Goal: Information Seeking & Learning: Learn about a topic

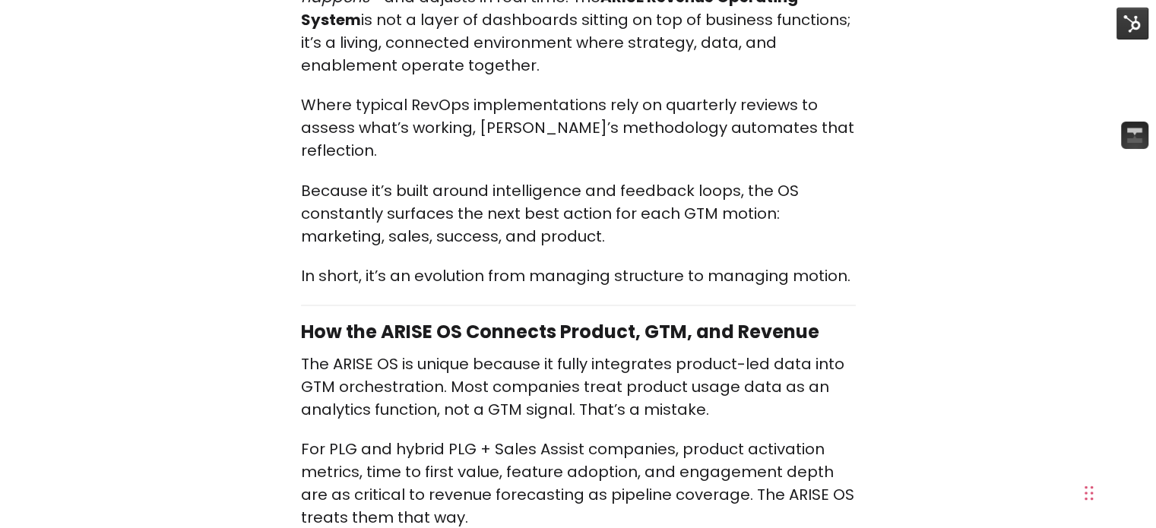
scroll to position [2607, 0]
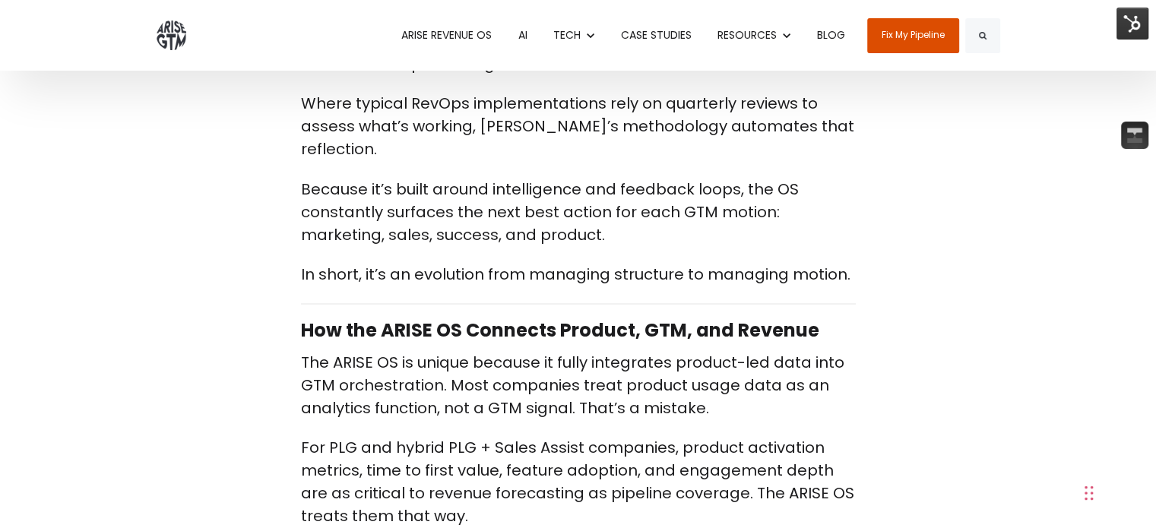
click at [836, 33] on link "BLOG" at bounding box center [831, 35] width 51 height 71
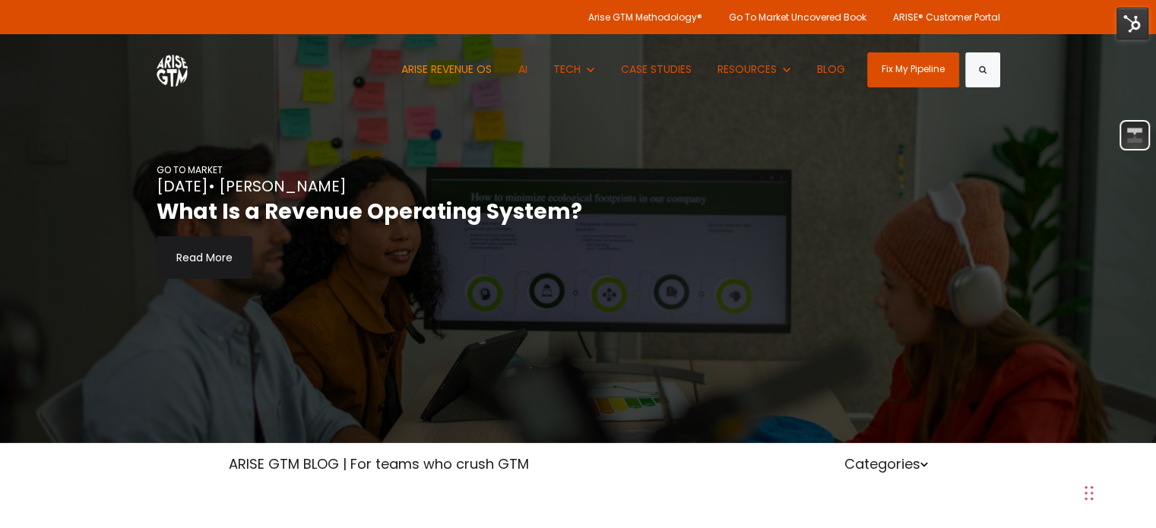
click at [405, 68] on link "ARISE REVENUE OS" at bounding box center [446, 69] width 113 height 71
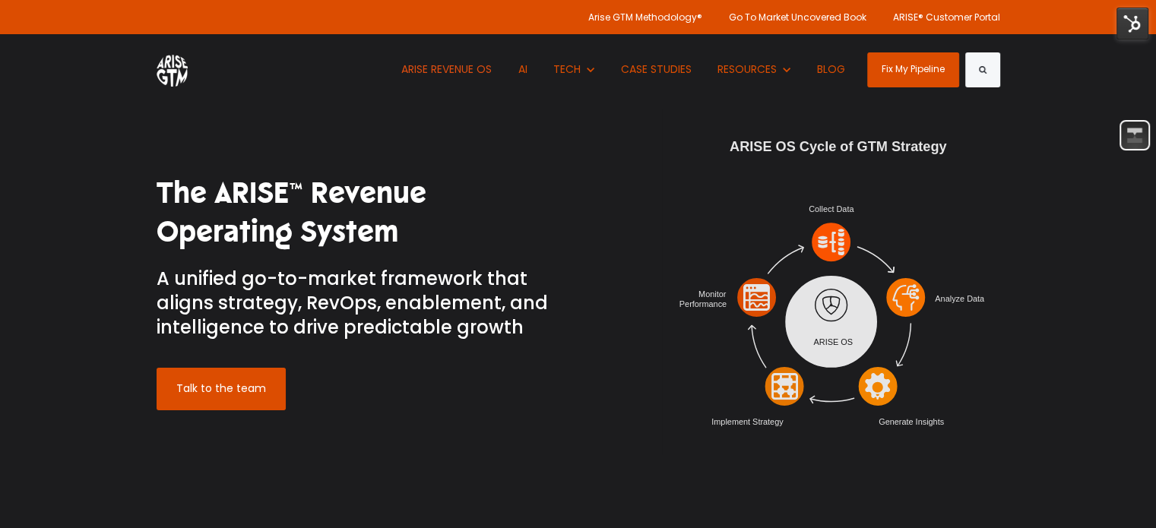
click at [1118, 22] on img at bounding box center [1133, 24] width 32 height 32
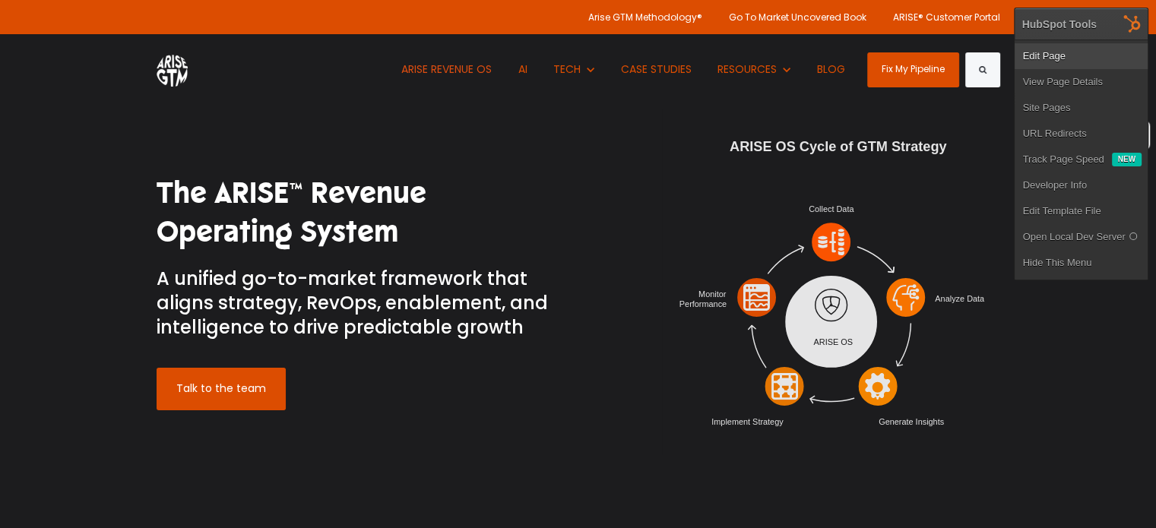
click at [1080, 60] on link "Edit Page" at bounding box center [1081, 56] width 133 height 26
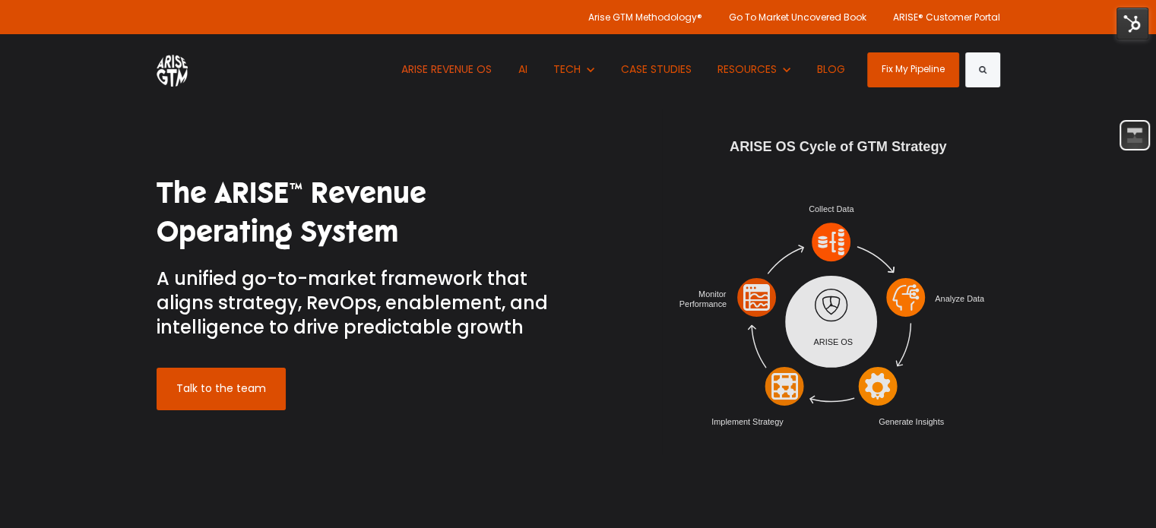
drag, startPoint x: 524, startPoint y: 336, endPoint x: 158, endPoint y: 281, distance: 369.7
click at [158, 281] on h3 "A unified go-to-market framework that aligns strategy, RevOps, enablement, and …" at bounding box center [362, 304] width 410 height 74
copy h3 "A unified go-to-market framework that aligns strategy, RevOps, enablement, and …"
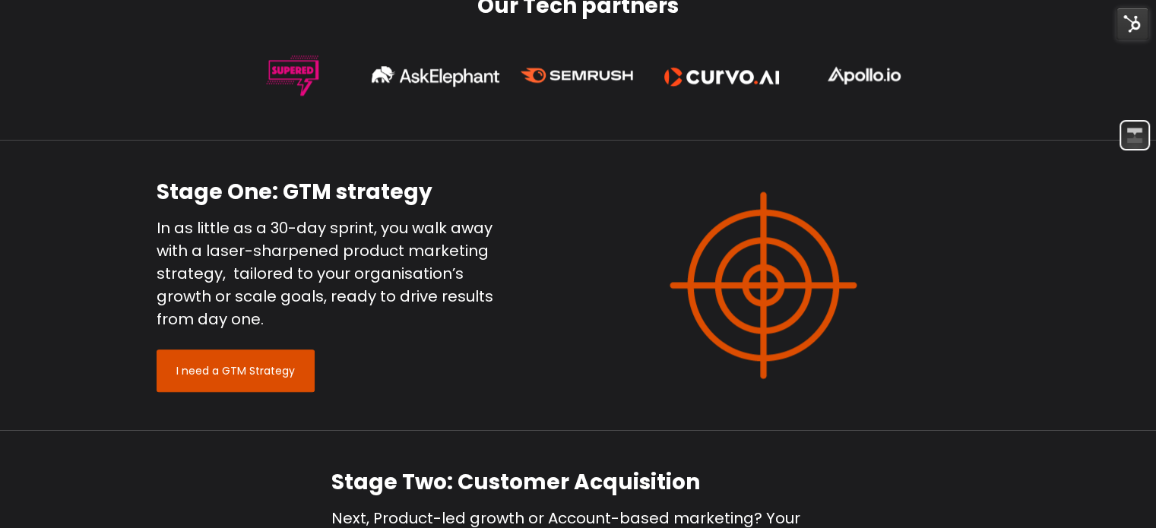
scroll to position [1491, 0]
